Goal: Task Accomplishment & Management: Use online tool/utility

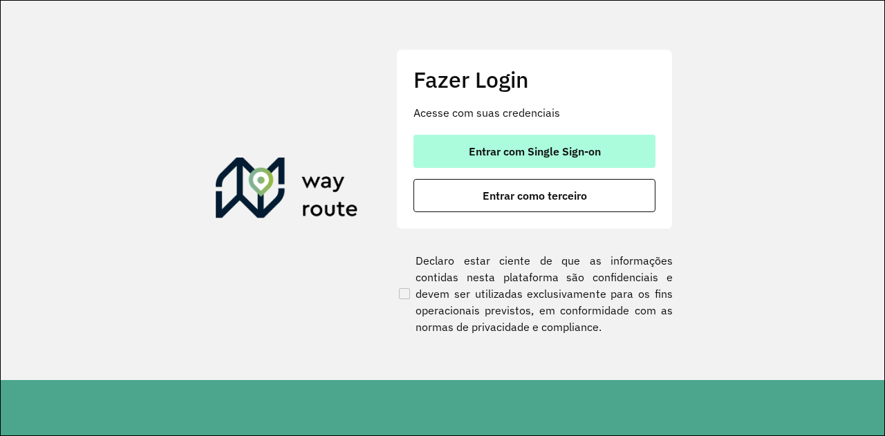
click at [563, 153] on span "Entrar com Single Sign-on" at bounding box center [535, 151] width 132 height 11
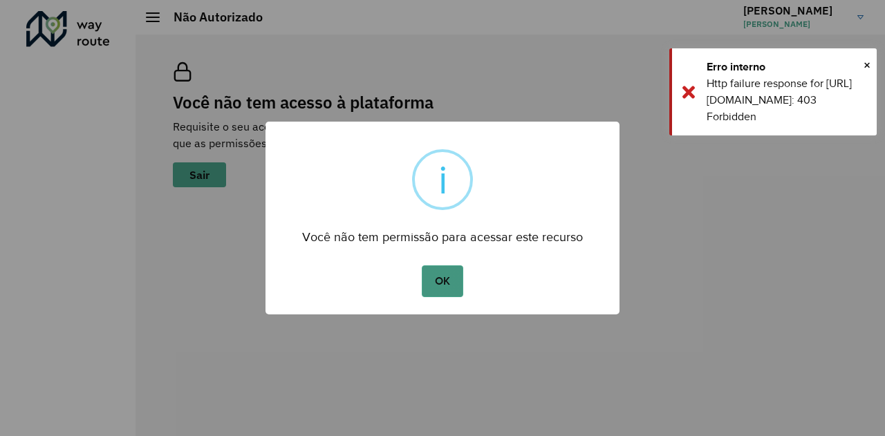
click at [451, 280] on button "OK" at bounding box center [442, 281] width 41 height 32
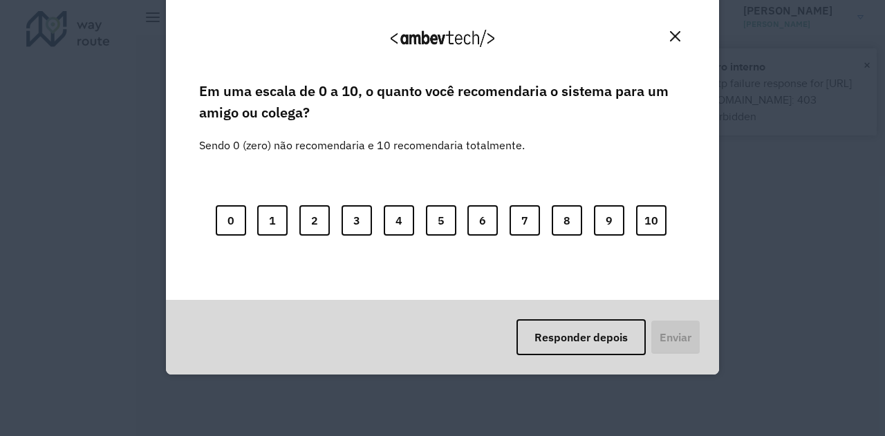
click at [862, 66] on div "Agradecemos seu feedback! Em uma escala de 0 a 10, o quanto você recomendaria o…" at bounding box center [442, 218] width 885 height 436
click at [672, 38] on img "Close" at bounding box center [675, 36] width 10 height 10
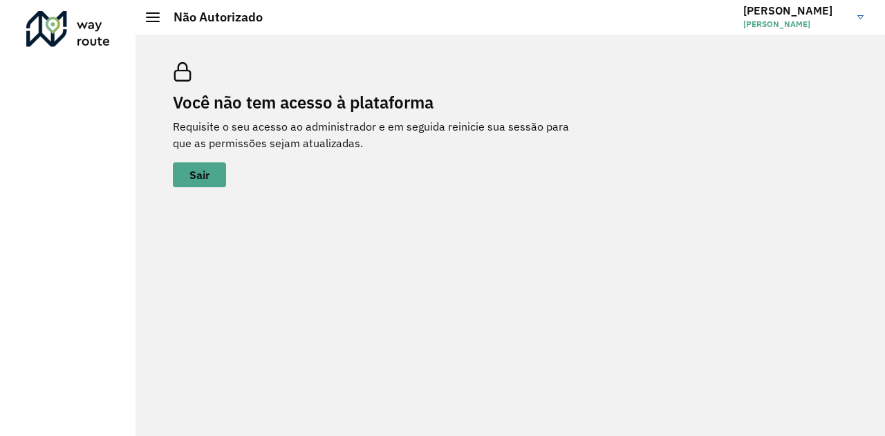
click at [154, 28] on hb-header "Não Autorizado [PERSON_NAME]" at bounding box center [509, 17] width 749 height 35
